Goal: Task Accomplishment & Management: Manage account settings

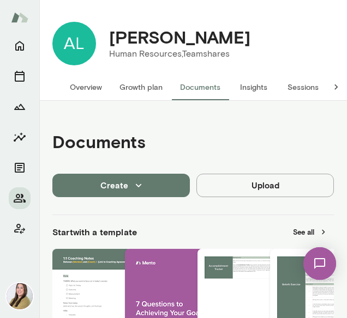
scroll to position [678, 0]
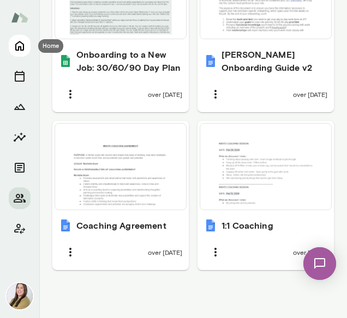
click at [22, 49] on icon "Home" at bounding box center [19, 45] width 13 height 13
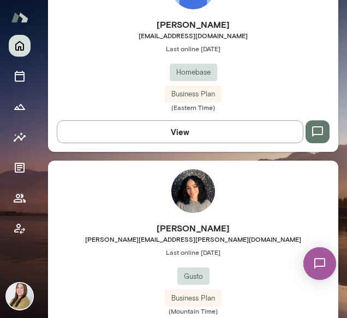
scroll to position [1664, 0]
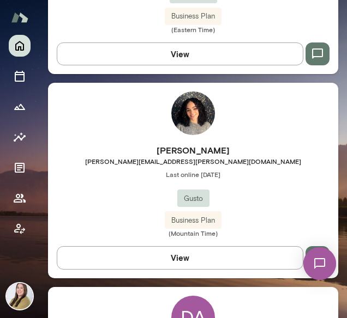
click at [179, 113] on img at bounding box center [193, 114] width 44 height 44
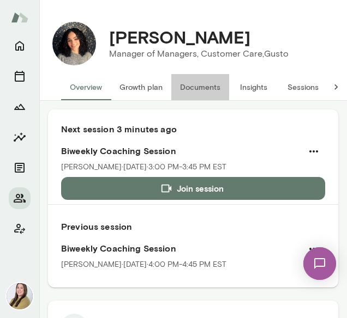
click at [190, 86] on button "Documents" at bounding box center [200, 87] width 58 height 26
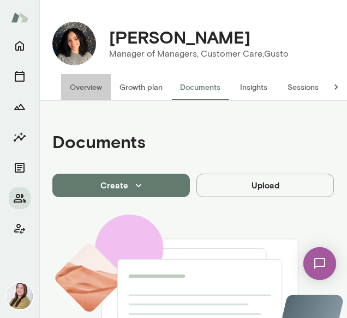
click at [82, 91] on button "Overview" at bounding box center [86, 87] width 50 height 26
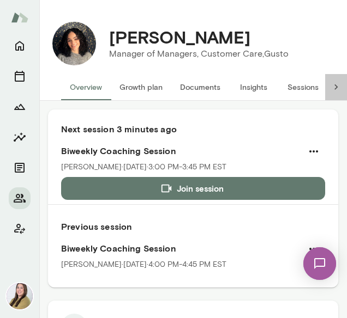
click at [334, 88] on icon at bounding box center [335, 86] width 3 height 5
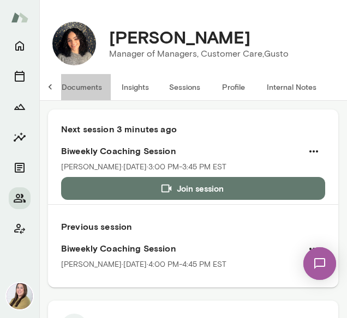
click at [73, 87] on button "Documents" at bounding box center [82, 87] width 58 height 26
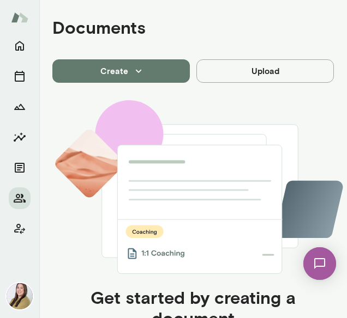
scroll to position [107, 0]
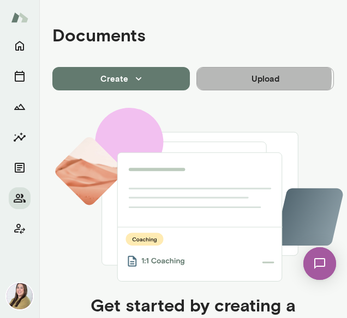
click at [259, 77] on button "Upload" at bounding box center [264, 78] width 137 height 23
